Goal: Find specific page/section: Find specific page/section

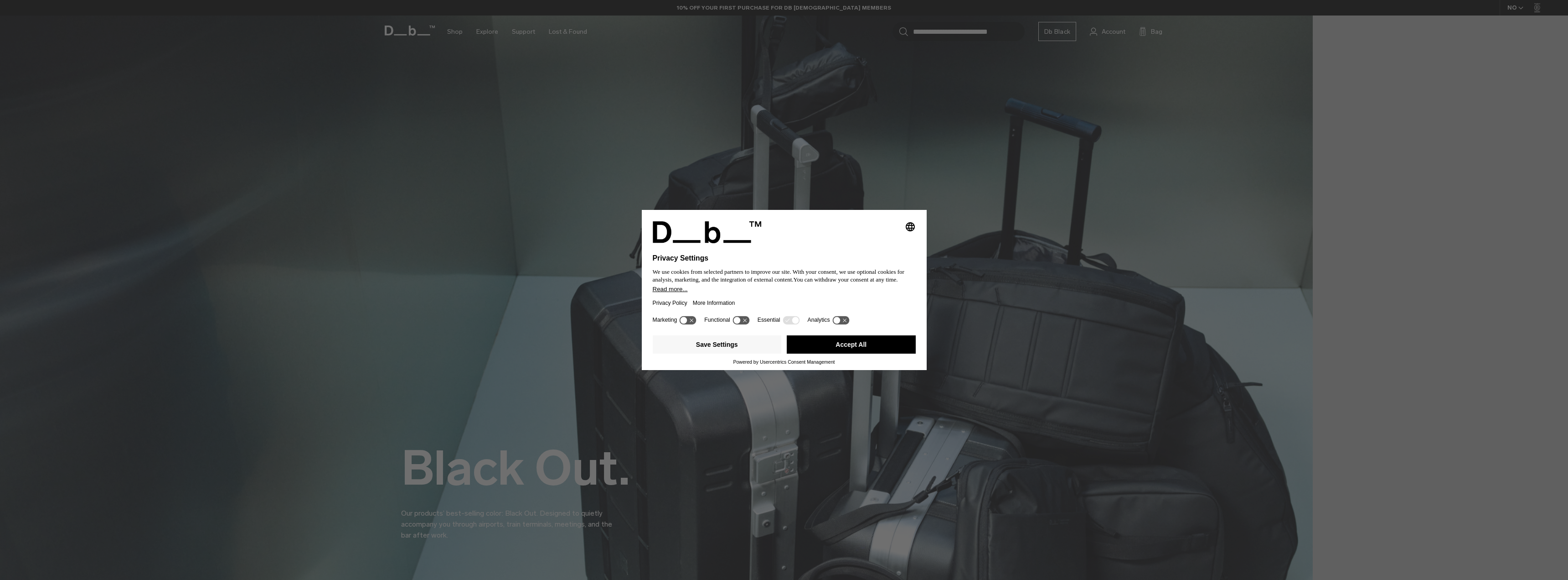
click at [852, 340] on button "Accept All" at bounding box center [851, 344] width 129 height 18
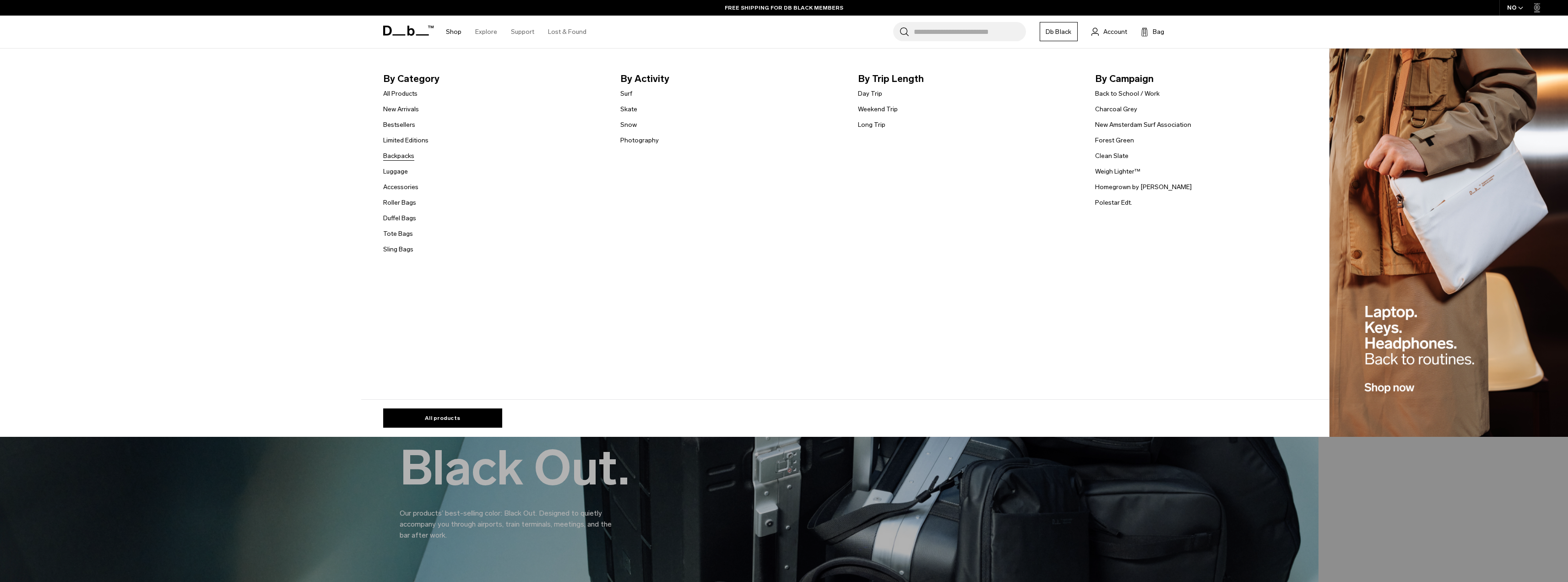
click at [401, 157] on link "Backpacks" at bounding box center [398, 156] width 31 height 10
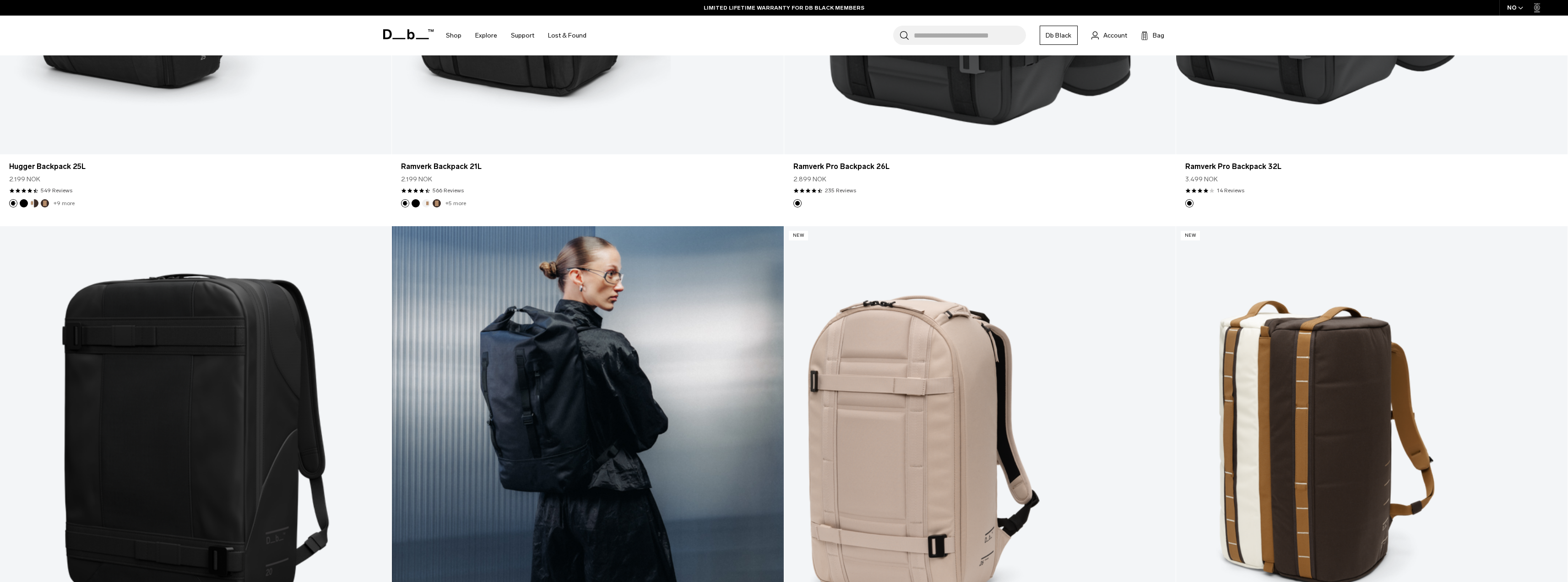
scroll to position [2381, 0]
